Goal: Information Seeking & Learning: Learn about a topic

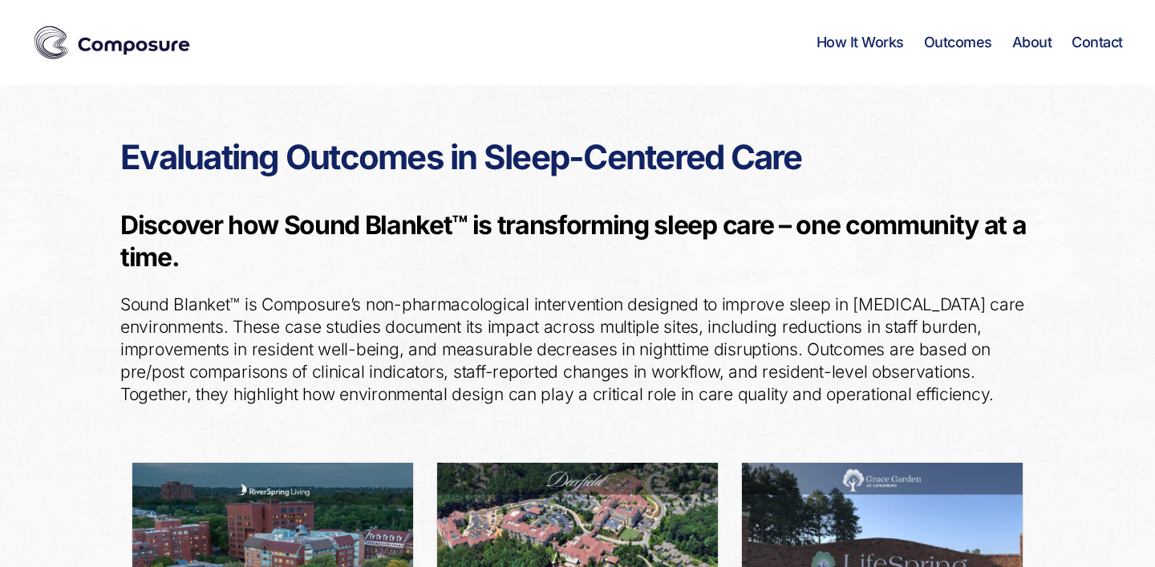
click at [346, 529] on img at bounding box center [272, 556] width 281 height 187
